Goal: Task Accomplishment & Management: Manage account settings

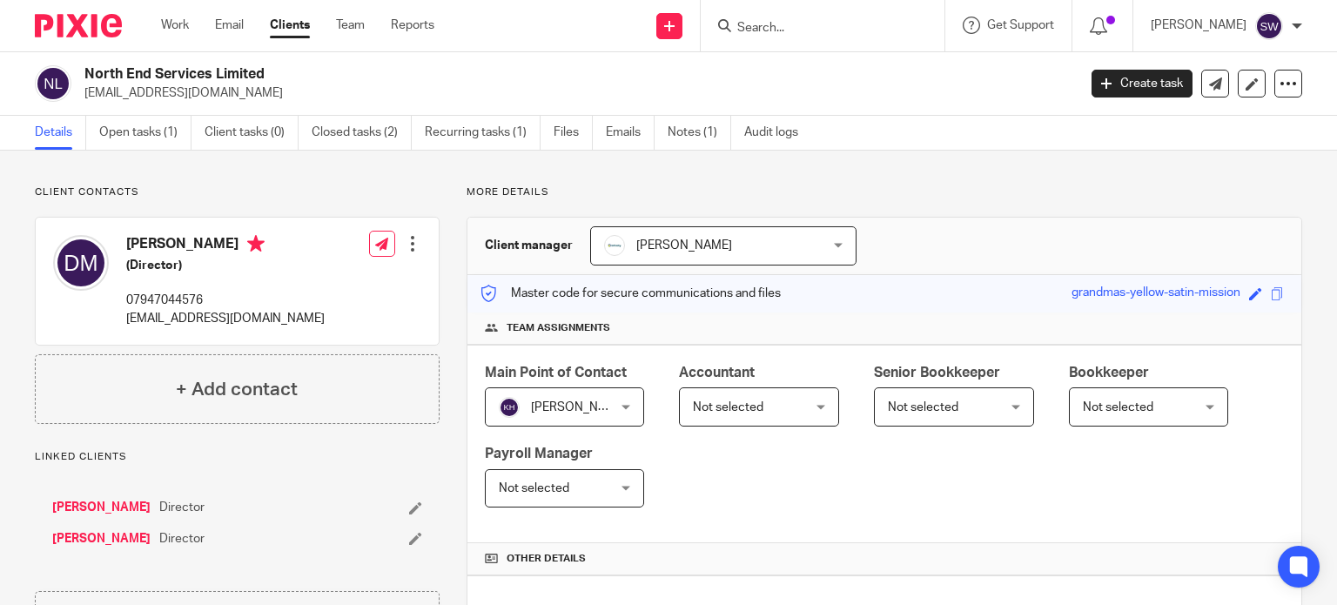
scroll to position [87, 0]
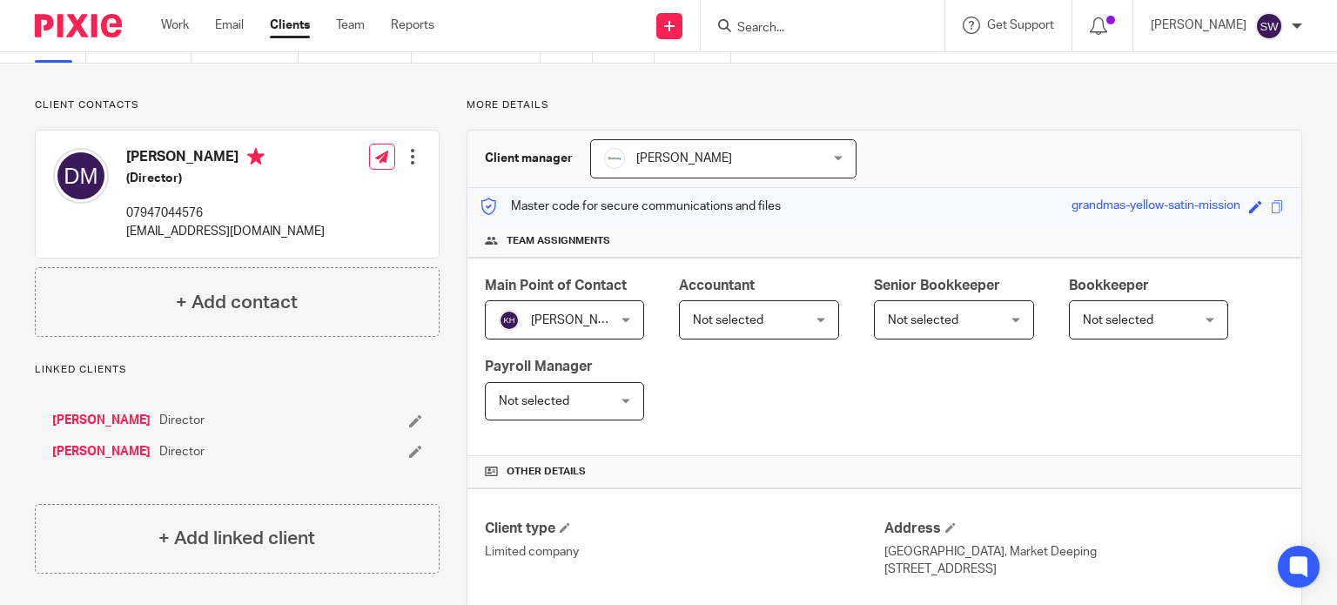
click at [801, 28] on input "Search" at bounding box center [813, 29] width 157 height 16
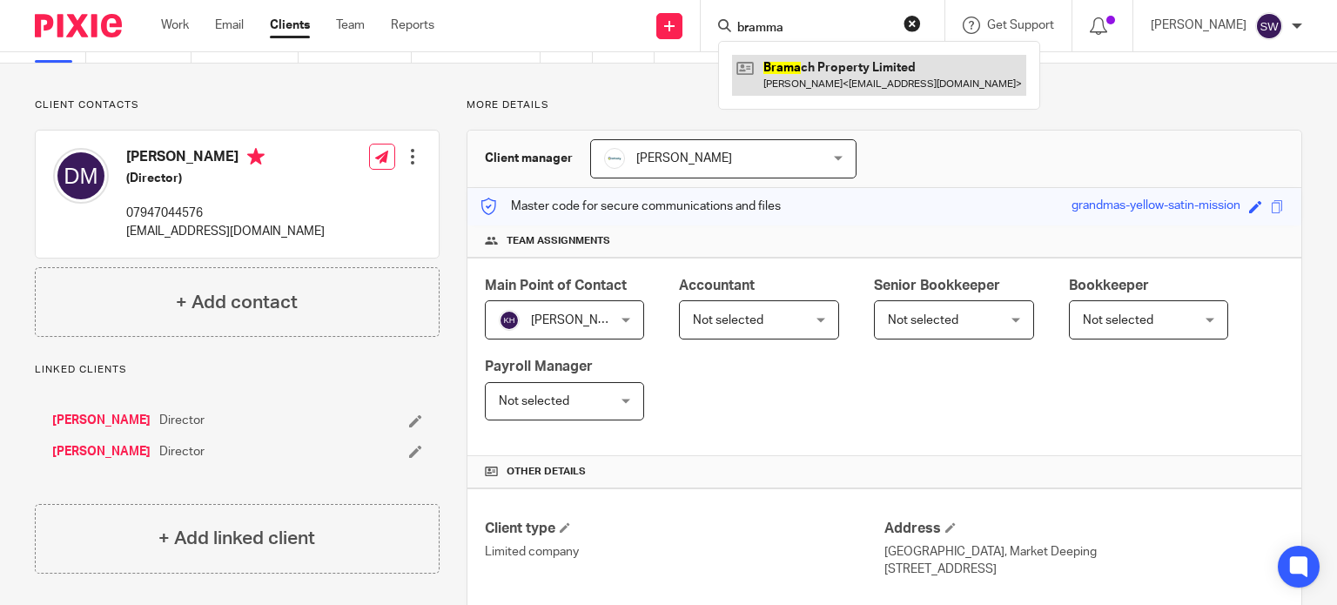
type input "bramma"
click at [853, 64] on link at bounding box center [879, 75] width 294 height 40
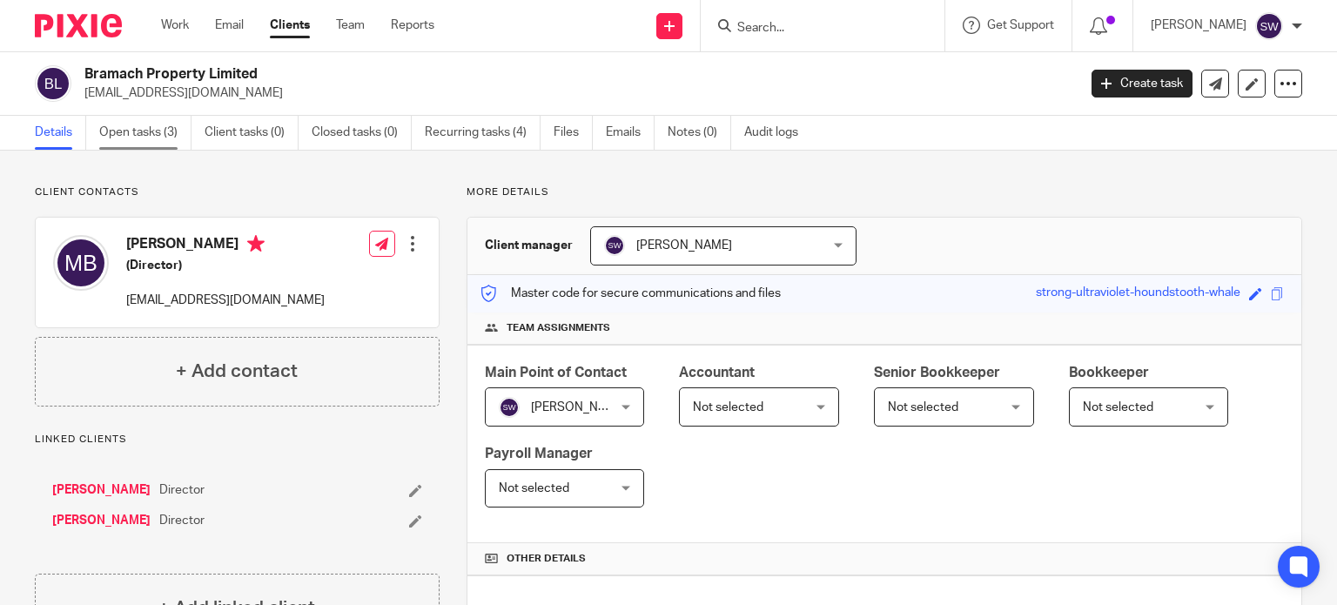
click at [158, 133] on link "Open tasks (3)" at bounding box center [145, 133] width 92 height 34
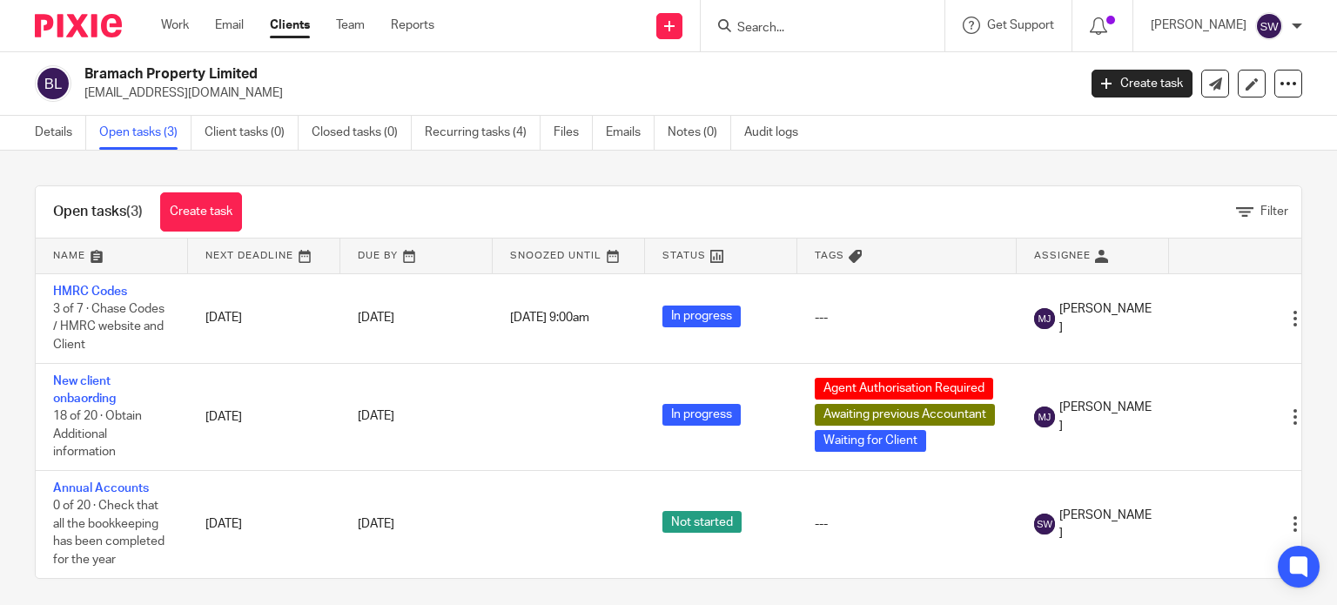
click at [793, 28] on input "Search" at bounding box center [813, 29] width 157 height 16
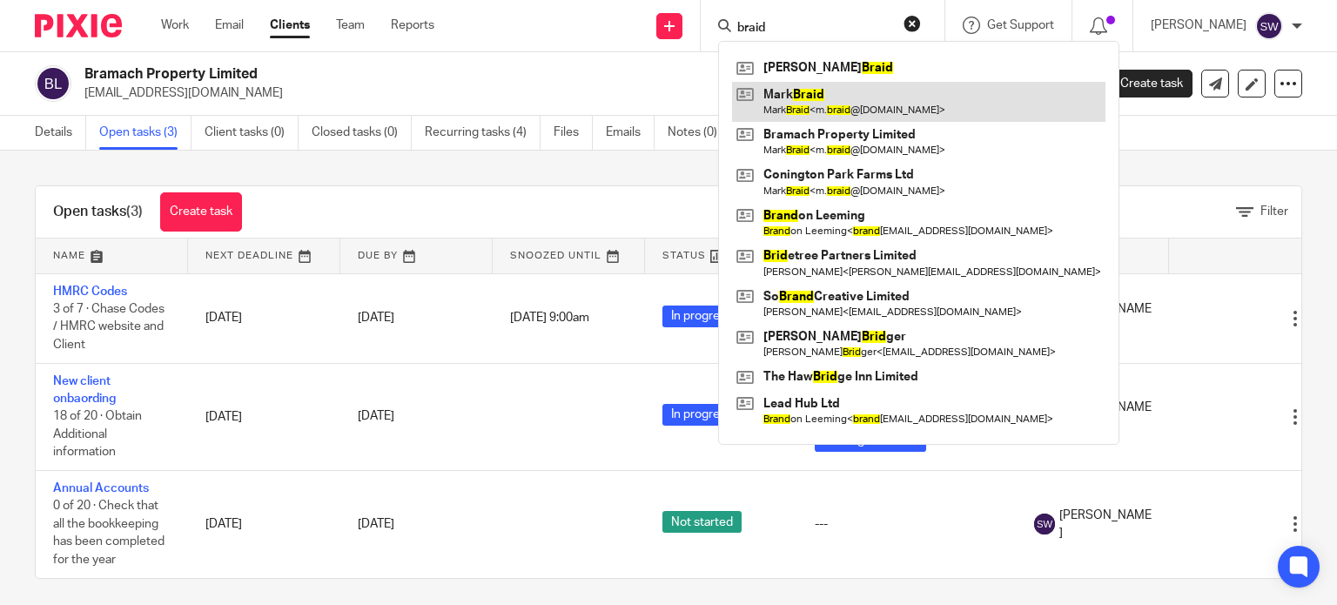
type input "braid"
click at [853, 86] on link at bounding box center [918, 102] width 373 height 40
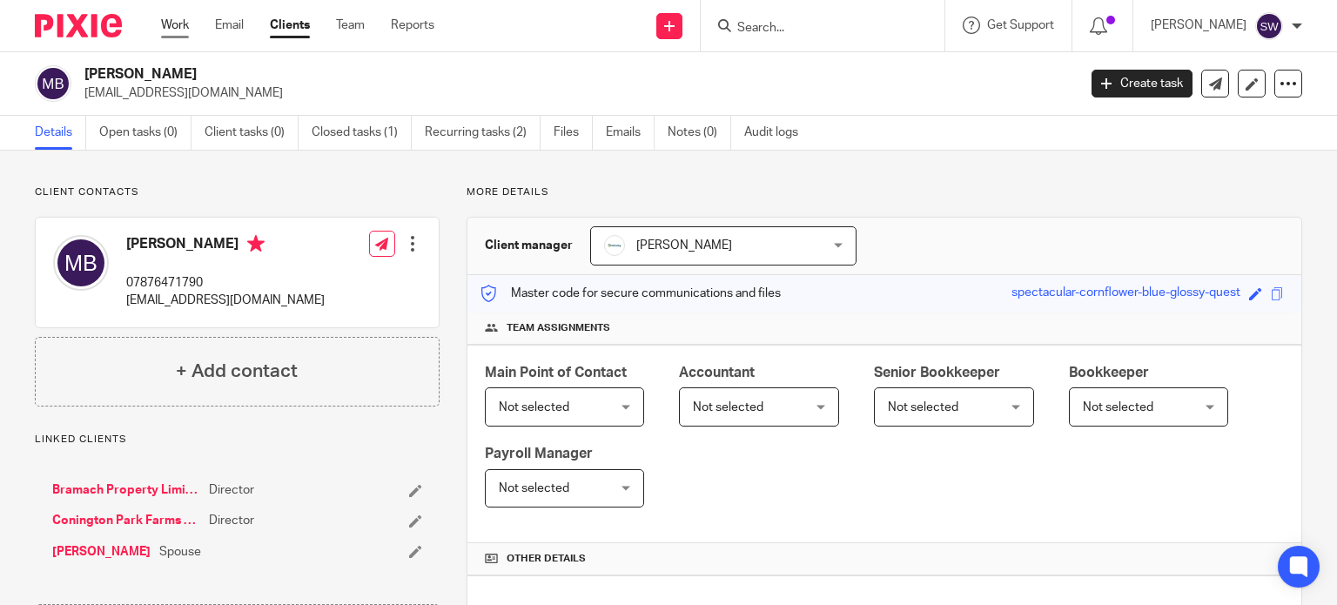
click at [181, 27] on link "Work" at bounding box center [175, 25] width 28 height 17
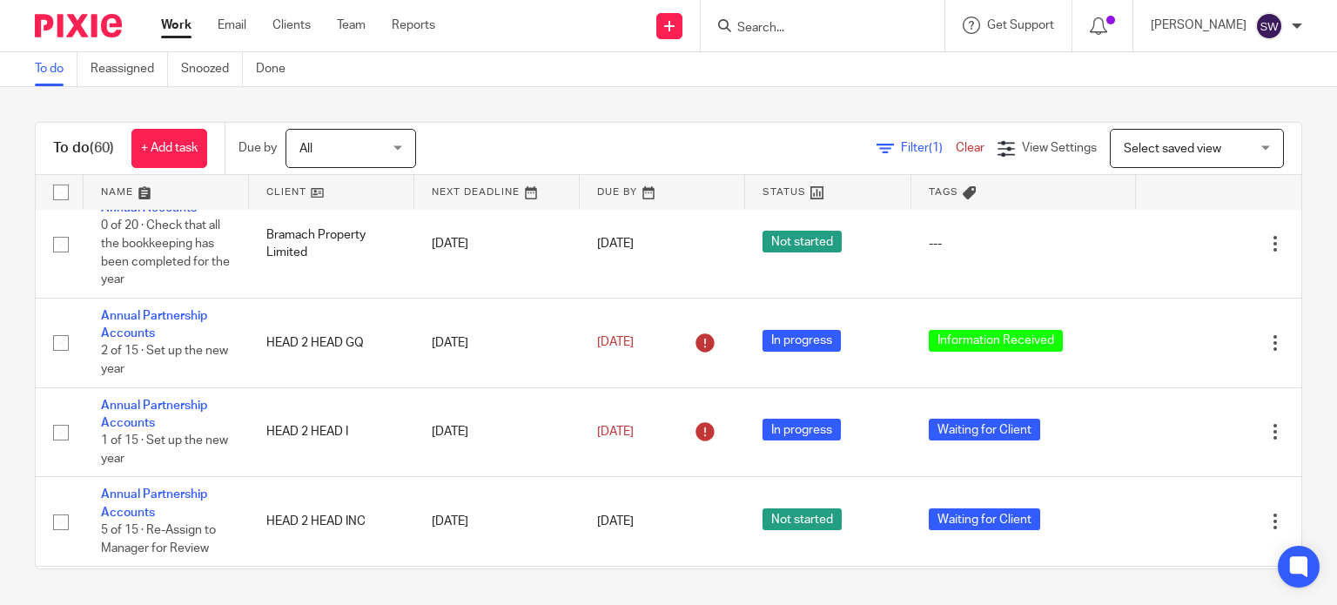
scroll to position [1044, 0]
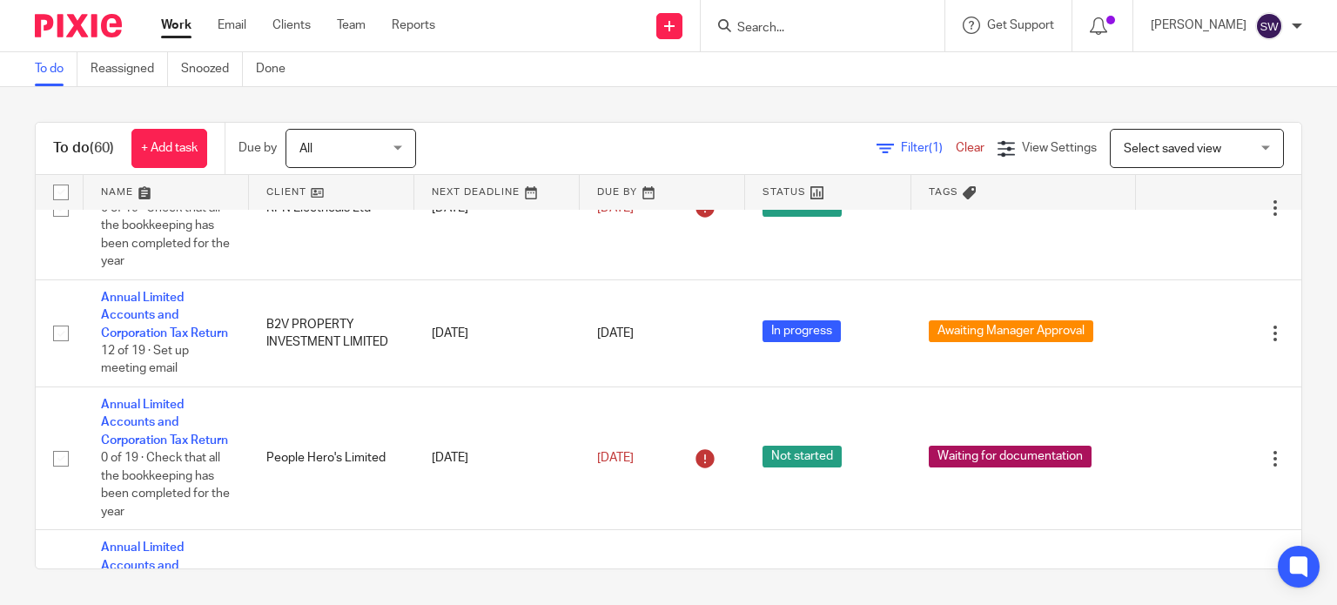
scroll to position [4786, 0]
